Goal: Task Accomplishment & Management: Use online tool/utility

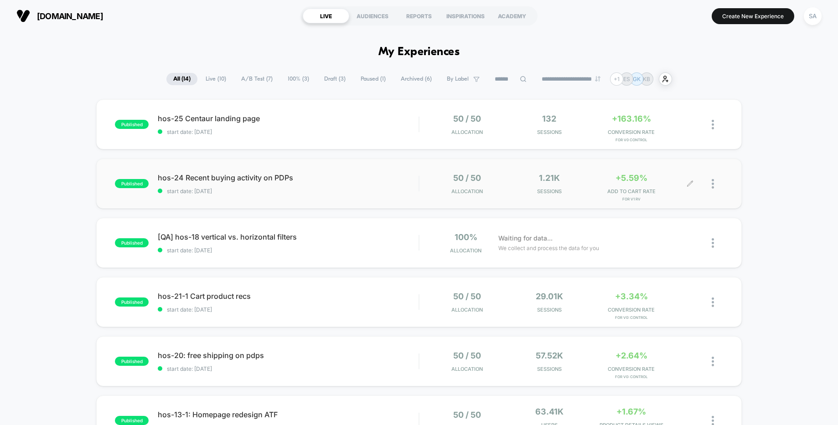
click at [715, 186] on div at bounding box center [716, 183] width 11 height 21
click at [663, 133] on div "Edit" at bounding box center [666, 132] width 82 height 21
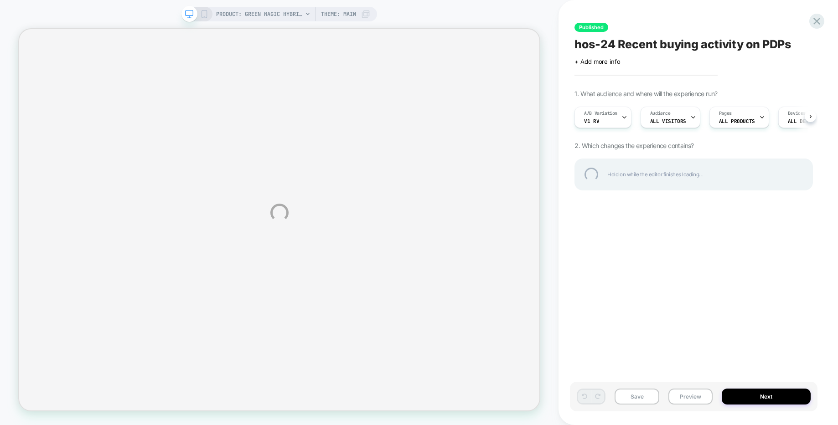
click at [684, 120] on div "PRODUCT: Green Magic Hybrid Broccoli F1 PRODUCT: Green Magic Hybrid Broccoli F1…" at bounding box center [419, 212] width 838 height 425
click at [686, 118] on div "PRODUCT: Green Magic Hybrid Broccoli F1 PRODUCT: Green Magic Hybrid Broccoli F1…" at bounding box center [419, 212] width 838 height 425
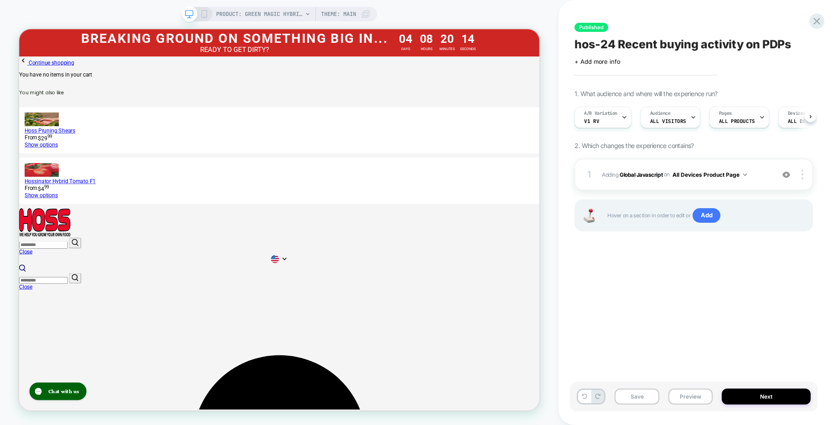
scroll to position [0, 0]
click at [0, 0] on div "Audience All Visitors" at bounding box center [0, 0] width 0 height 0
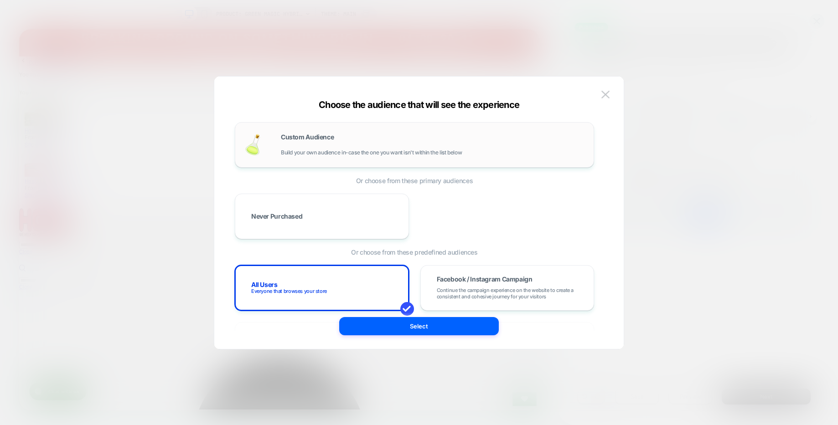
click at [0, 0] on div "Custom Audience Build your own audience in-case the one you want isn't within t…" at bounding box center [0, 0] width 0 height 0
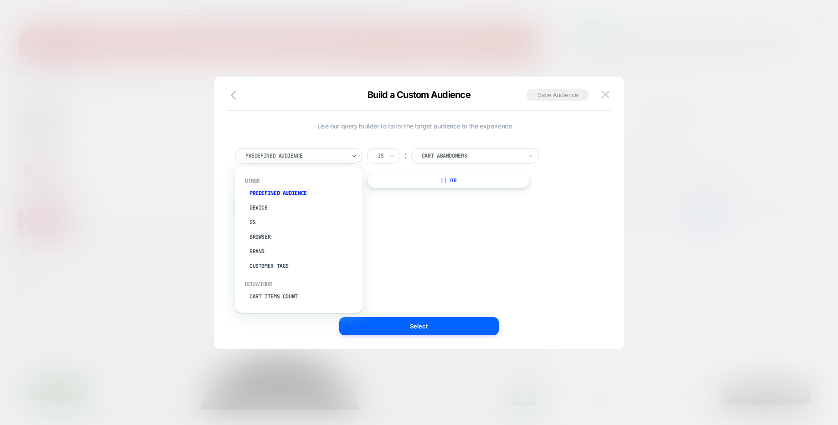
click at [326, 152] on div at bounding box center [295, 156] width 100 height 8
click at [234, 100] on icon "button" at bounding box center [236, 95] width 11 height 11
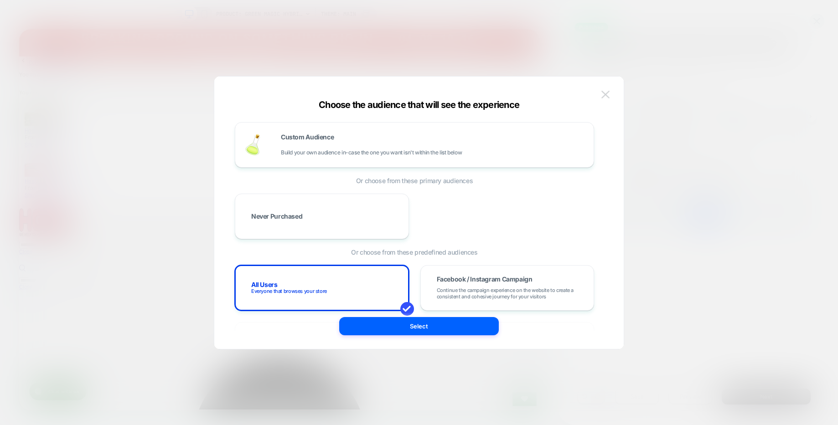
click at [608, 93] on img at bounding box center [605, 95] width 8 height 8
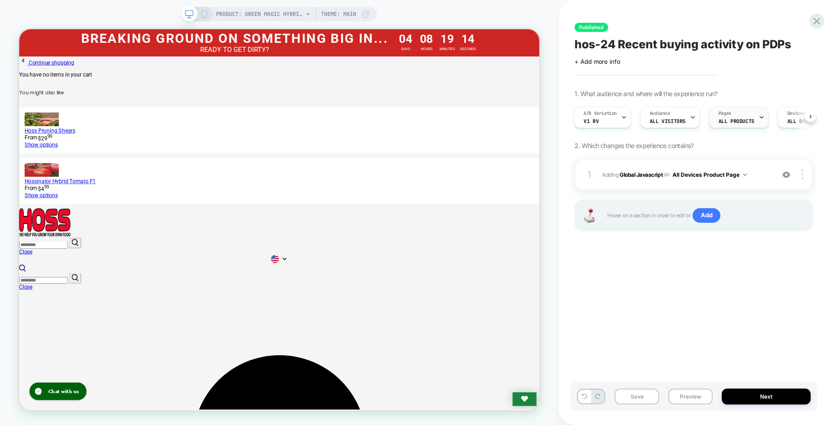
click at [0, 0] on div "Pages ALL PRODUCTS" at bounding box center [0, 0] width 0 height 0
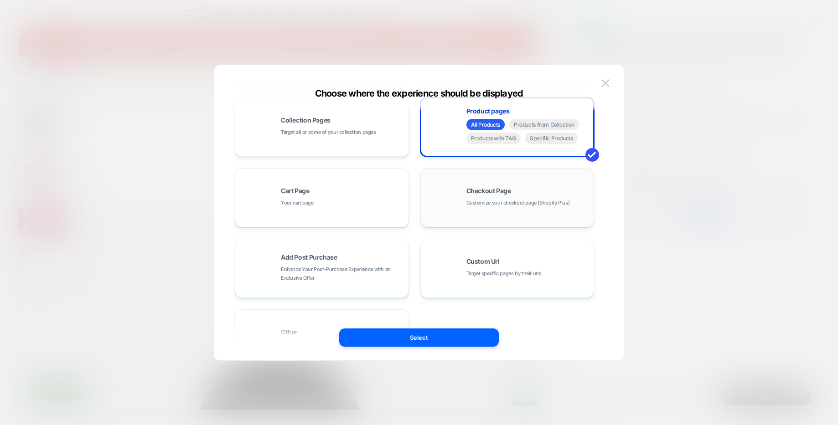
scroll to position [138, 0]
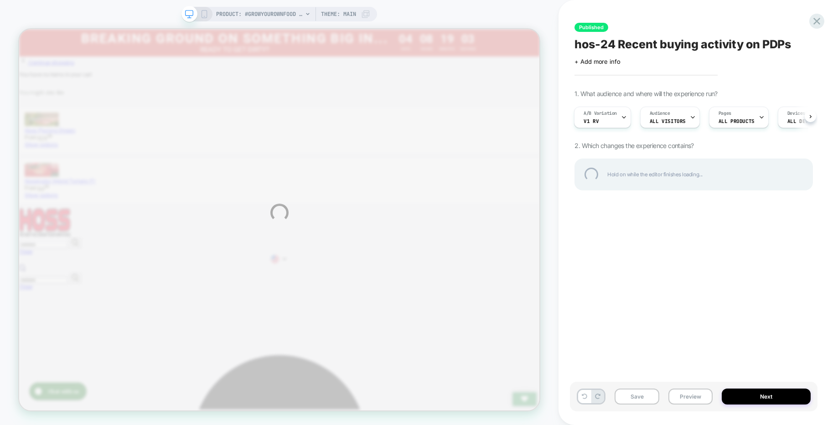
click at [810, 117] on div "PRODUCT: #GROWYOUROWNFOOD Shirt PRODUCT: #GROWYOUROWNFOOD Shirt Theme: MAIN Pub…" at bounding box center [419, 212] width 838 height 425
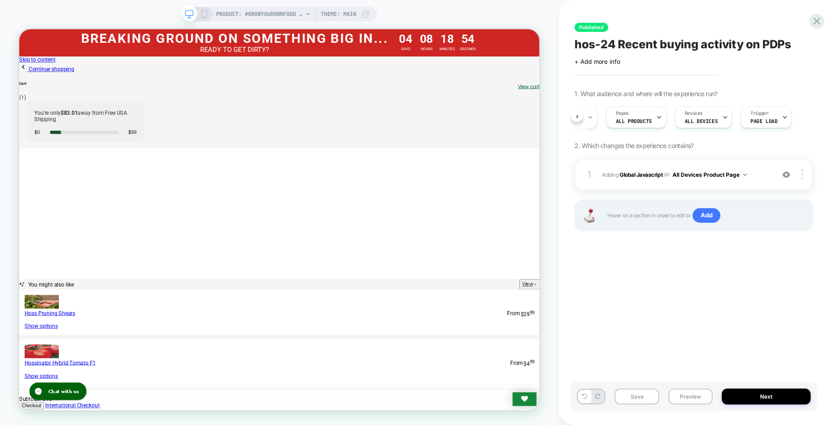
scroll to position [0, 0]
click at [643, 120] on span "ALL PRODUCTS" at bounding box center [634, 121] width 36 height 6
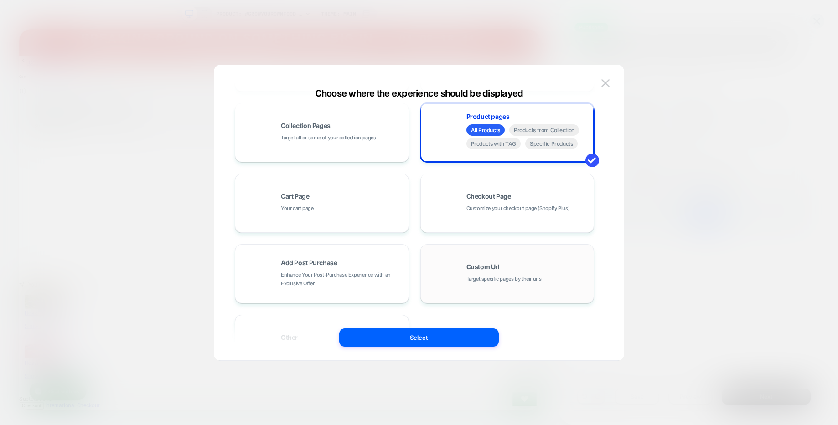
scroll to position [63, 0]
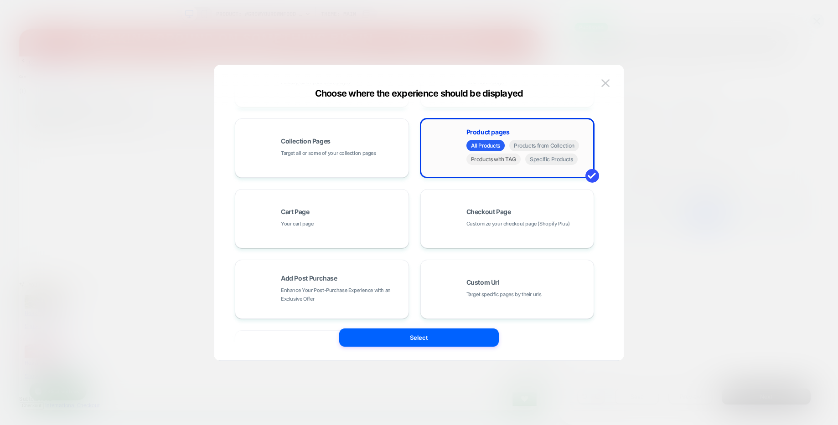
click at [501, 159] on span "Products with TAG" at bounding box center [493, 159] width 55 height 11
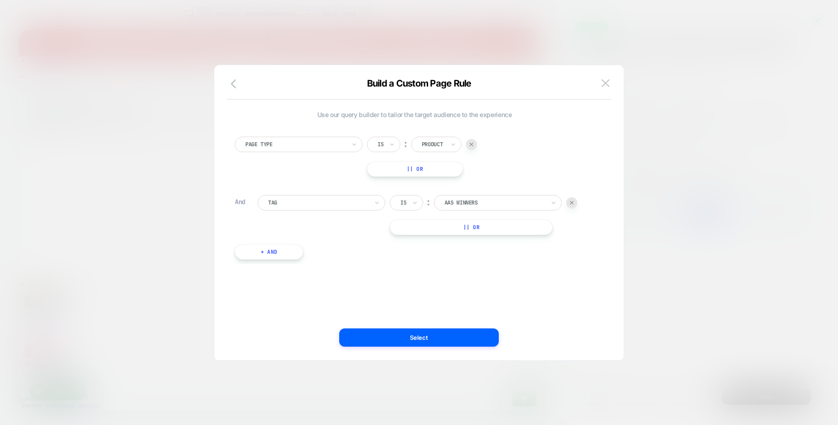
scroll to position [0, 0]
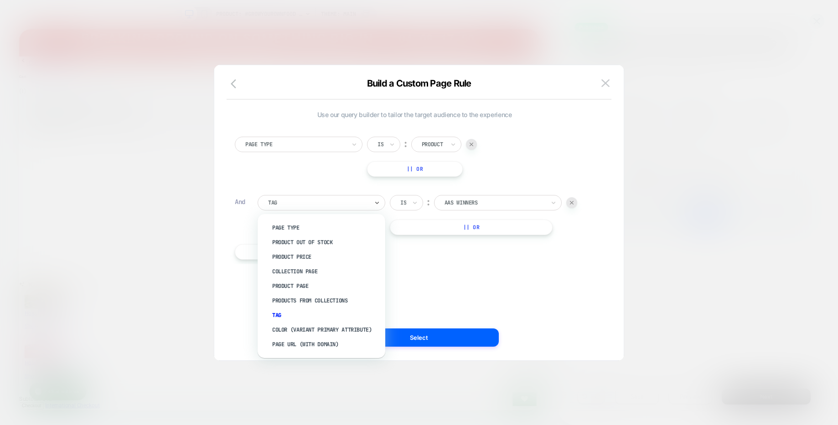
click at [309, 343] on div "Page Url (WITH DOMAIN)" at bounding box center [326, 344] width 118 height 15
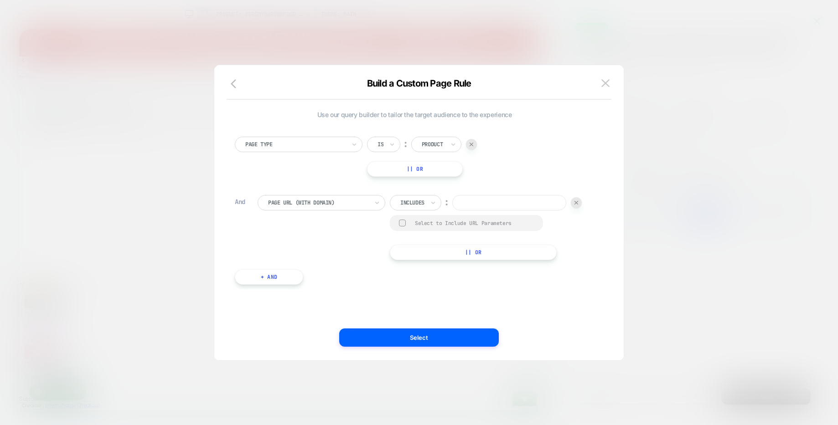
click at [420, 205] on div at bounding box center [412, 203] width 24 height 8
click at [424, 200] on div at bounding box center [412, 203] width 24 height 8
click at [420, 270] on div "Not includes" at bounding box center [428, 271] width 59 height 15
click at [464, 211] on input at bounding box center [521, 202] width 114 height 15
paste input "*****"
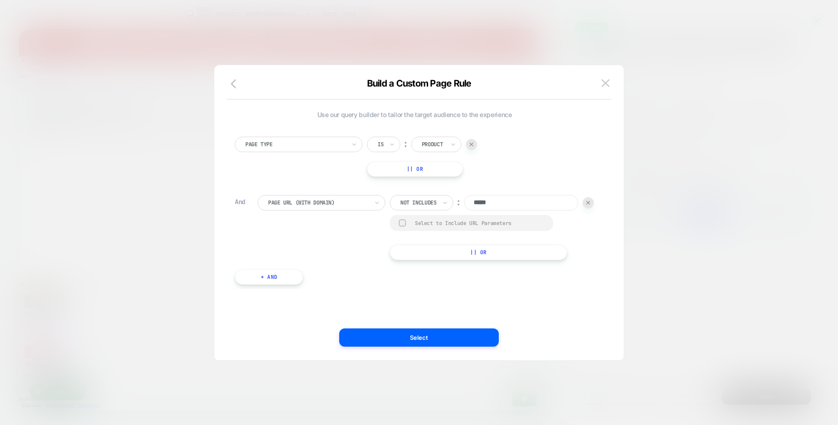
type input "*****"
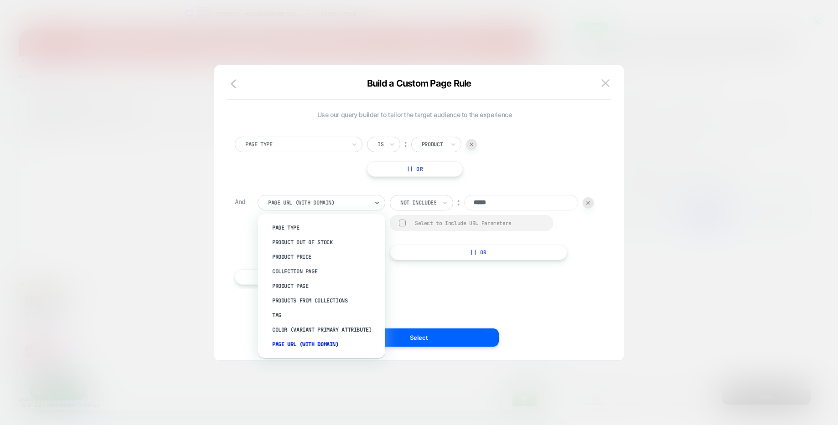
click at [310, 207] on div "Page Url (WITH DOMAIN)" at bounding box center [318, 203] width 102 height 10
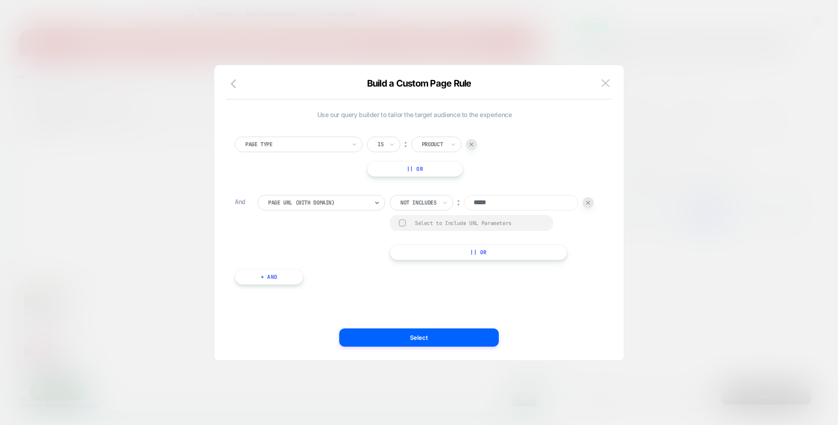
click at [399, 226] on div at bounding box center [402, 223] width 7 height 7
click at [407, 337] on button "Select" at bounding box center [418, 338] width 159 height 18
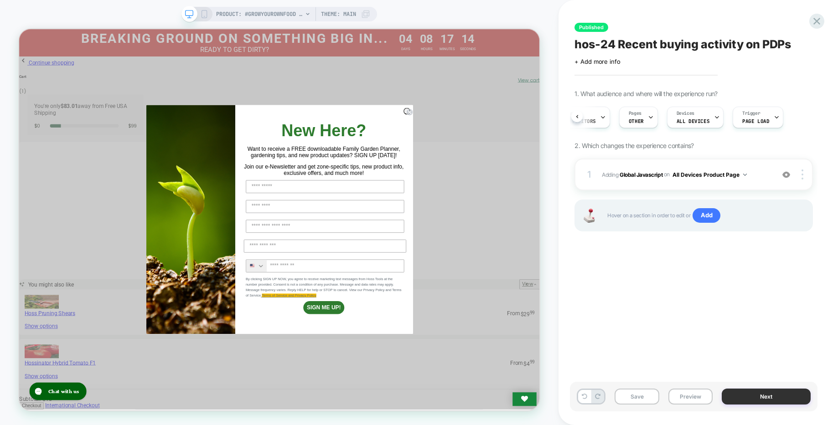
click at [772, 399] on button "Next" at bounding box center [765, 397] width 89 height 16
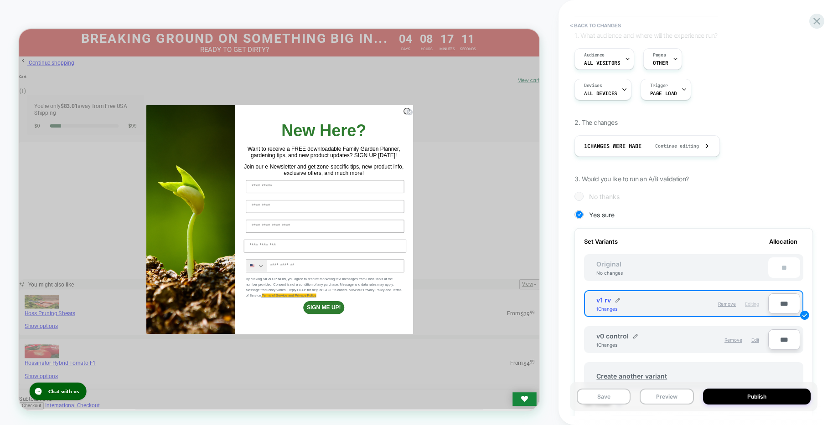
scroll to position [94, 0]
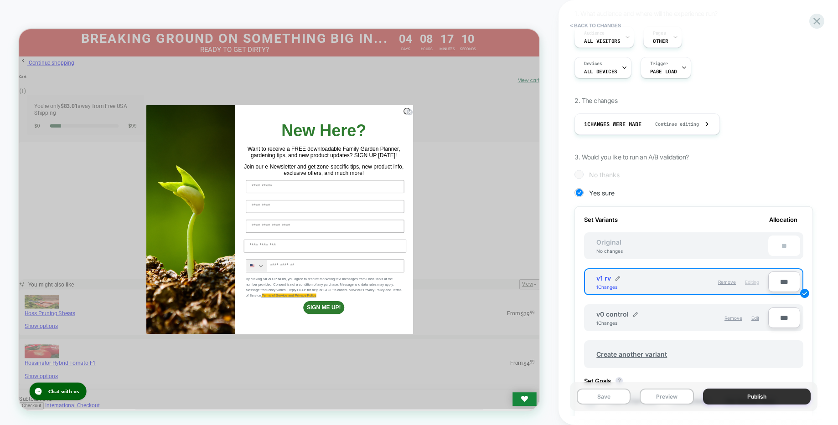
click at [764, 396] on button "Publish" at bounding box center [757, 397] width 108 height 16
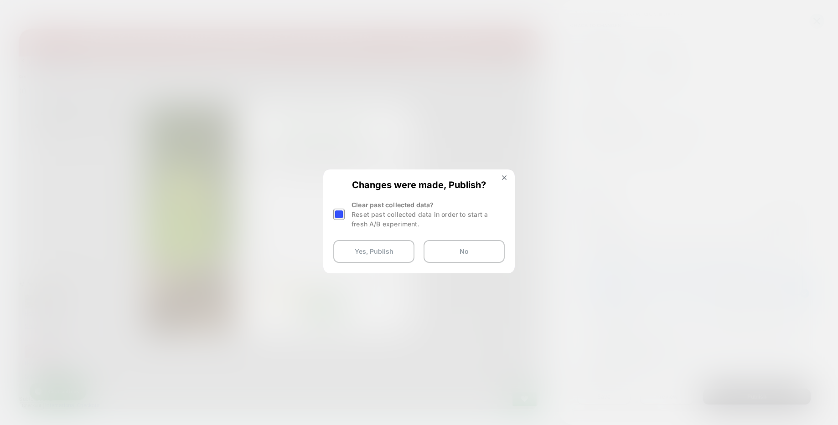
click at [336, 212] on div at bounding box center [338, 214] width 11 height 11
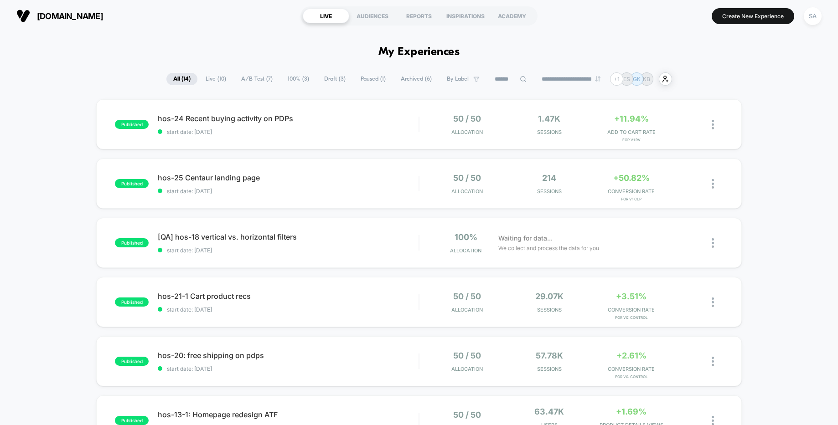
click at [232, 120] on span "hos-24 Recent buying activity on PDPs Click to edit experience details" at bounding box center [288, 118] width 261 height 9
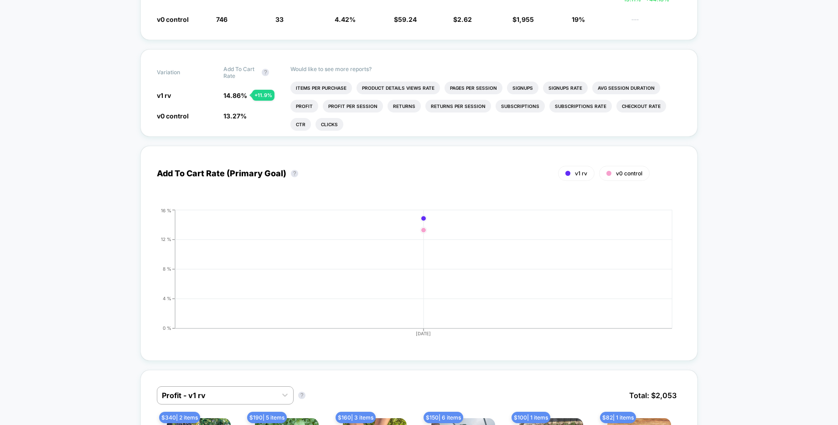
scroll to position [92, 0]
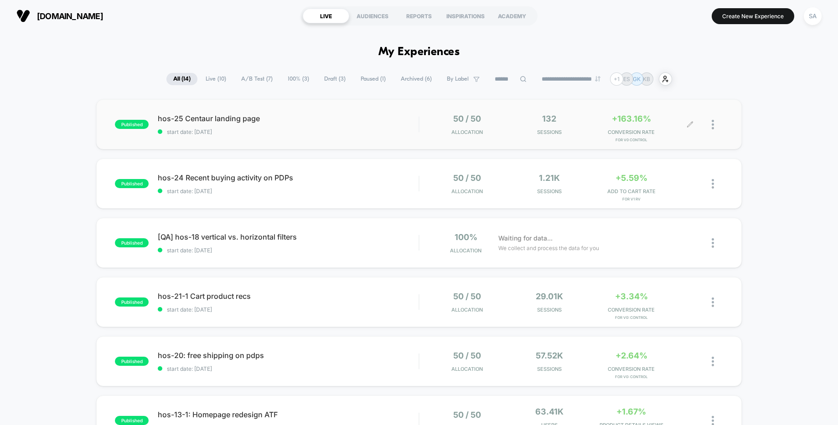
click at [712, 127] on img at bounding box center [712, 125] width 2 height 10
click at [654, 71] on div "Edit" at bounding box center [666, 72] width 82 height 21
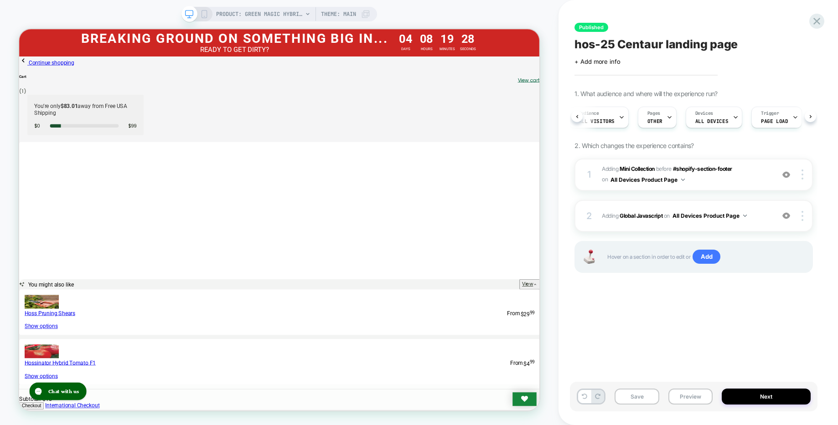
scroll to position [0, 84]
click at [655, 117] on icon at bounding box center [656, 118] width 3 height 2
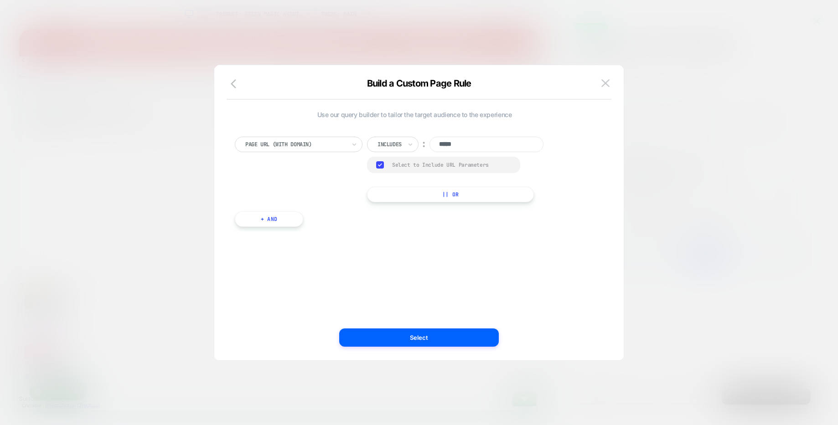
click at [458, 145] on input "*****" at bounding box center [486, 144] width 114 height 15
click at [608, 84] on img at bounding box center [605, 83] width 8 height 8
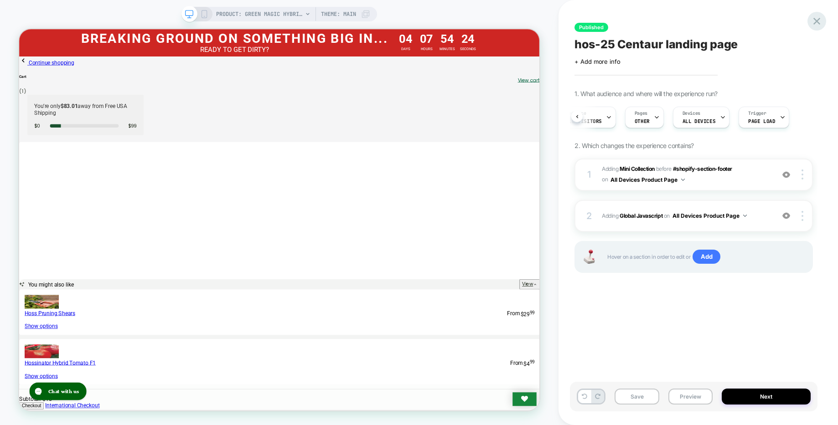
click at [822, 21] on icon at bounding box center [816, 21] width 12 height 12
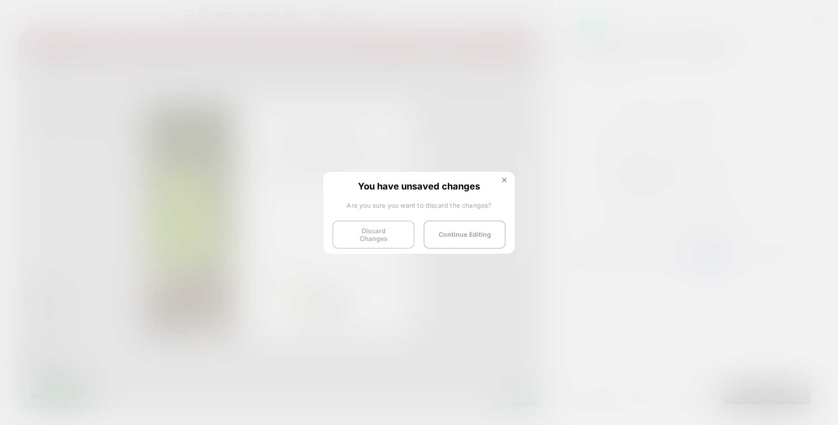
click at [394, 227] on button "Discard Changes" at bounding box center [373, 235] width 82 height 28
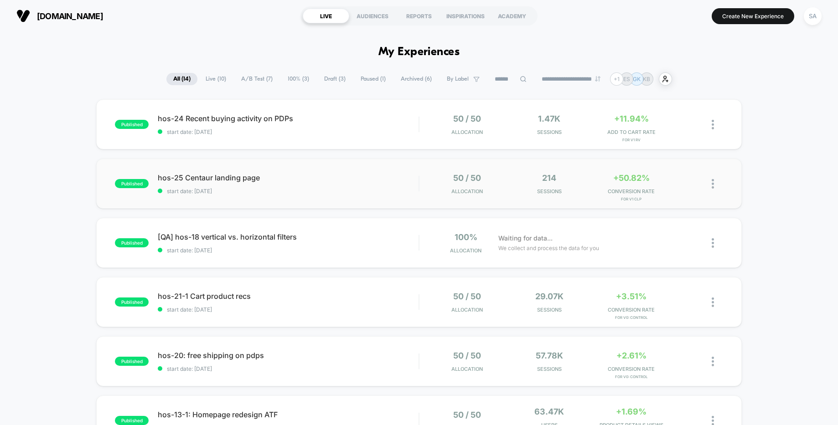
click at [207, 176] on span "hos-25 Centaur landing page" at bounding box center [288, 177] width 261 height 9
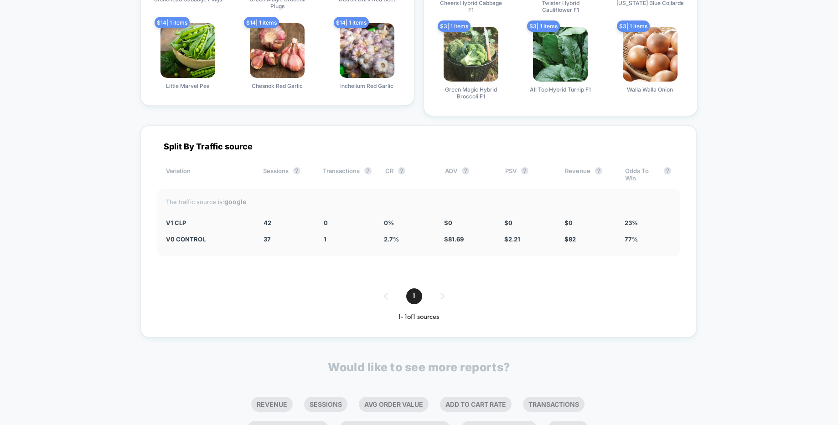
scroll to position [1514, 0]
